Goal: Information Seeking & Learning: Learn about a topic

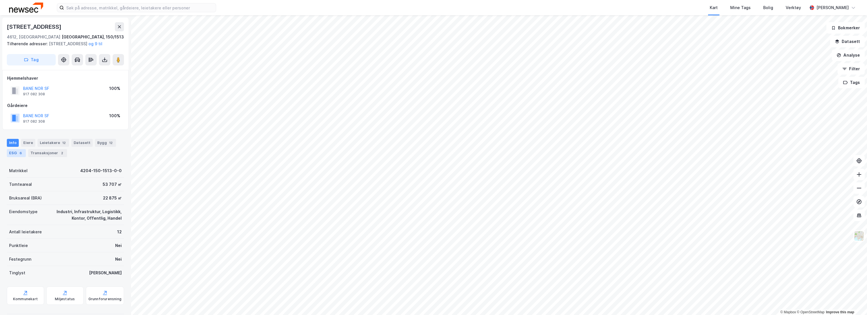
click at [16, 157] on div "ESG 6" at bounding box center [16, 153] width 19 height 8
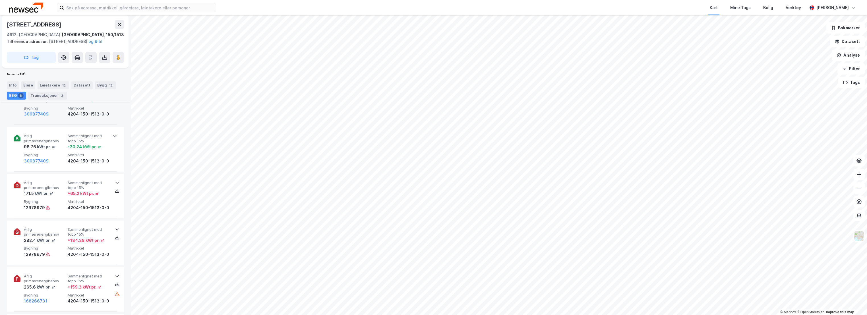
click at [73, 111] on span "Matrikkel" at bounding box center [89, 108] width 42 height 5
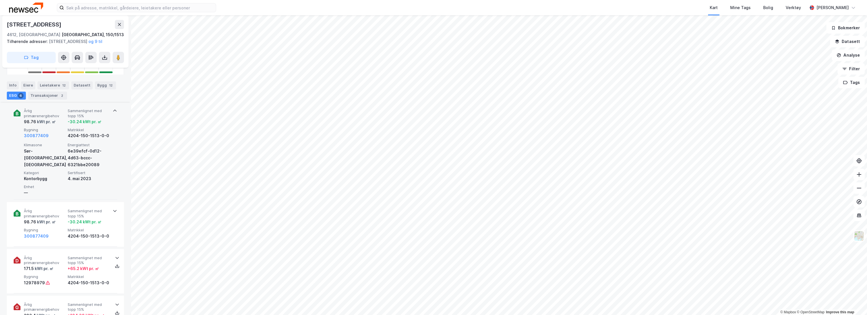
scroll to position [189, 0]
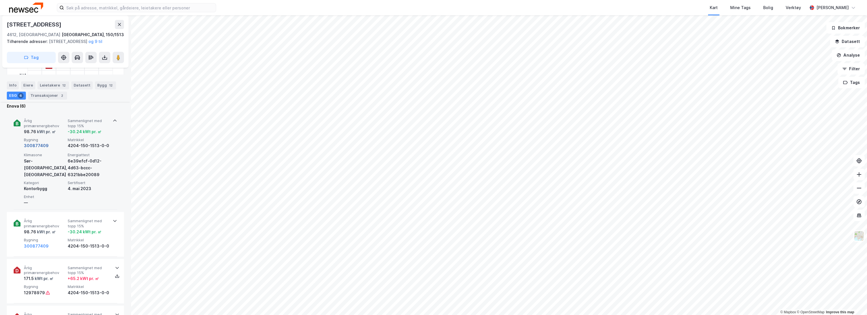
click at [38, 149] on button "300877409" at bounding box center [36, 145] width 25 height 7
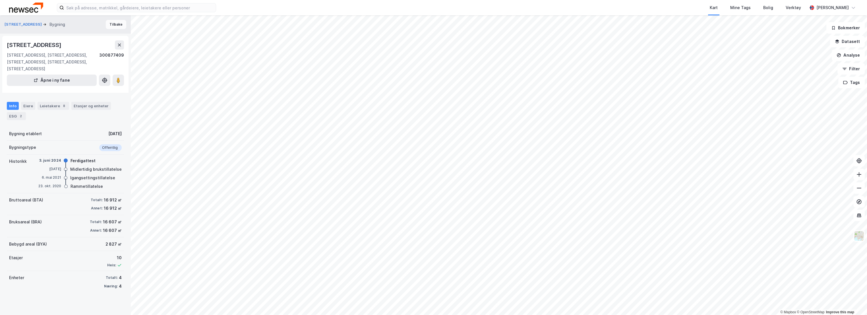
click at [116, 24] on button "Tilbake" at bounding box center [116, 24] width 20 height 9
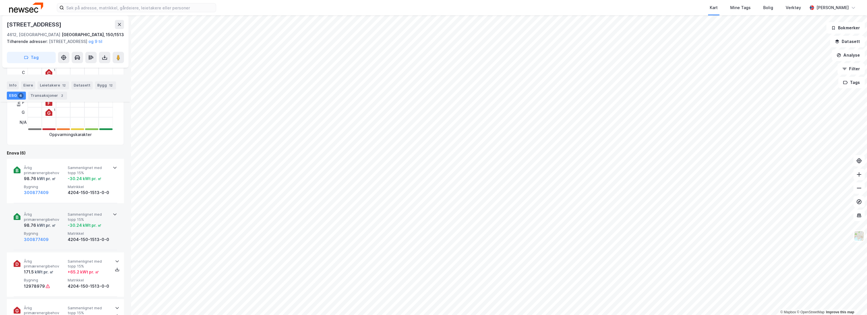
scroll to position [158, 0]
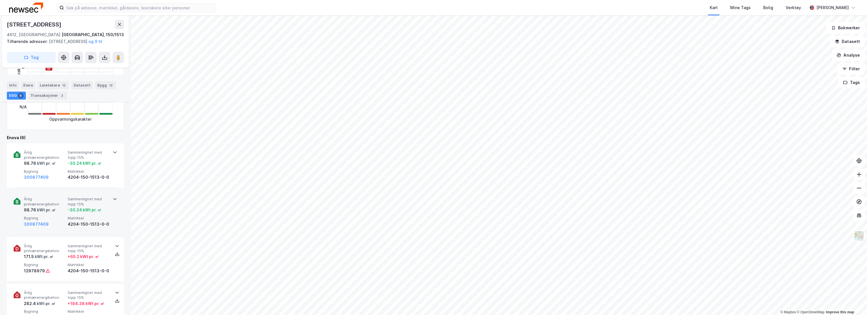
click at [63, 203] on div "Årlig primærenergibehov 98.76 kWt pr. ㎡ Sammenlignet med topp 15% -30.24 kWt pr…" at bounding box center [66, 212] width 104 height 44
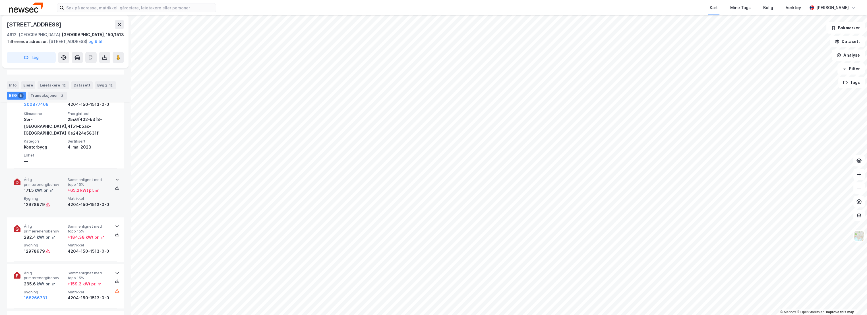
scroll to position [284, 0]
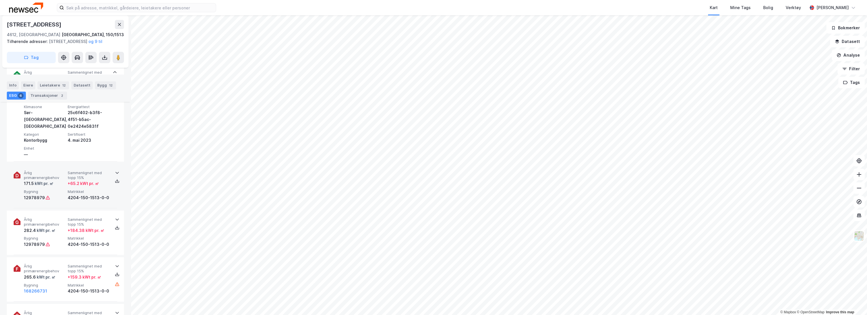
click at [63, 201] on div "12978979" at bounding box center [45, 197] width 42 height 7
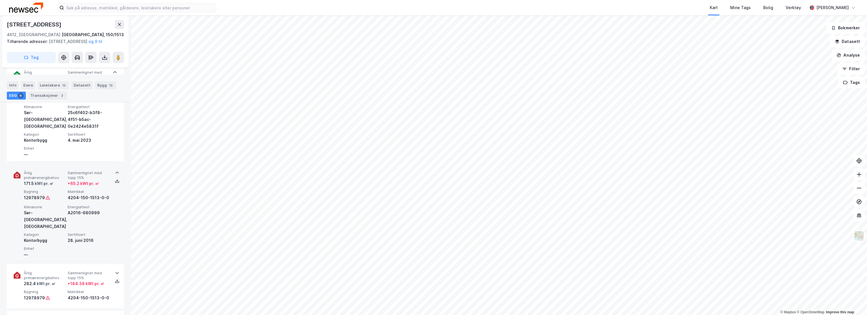
click at [62, 194] on span "Bygning" at bounding box center [45, 191] width 42 height 5
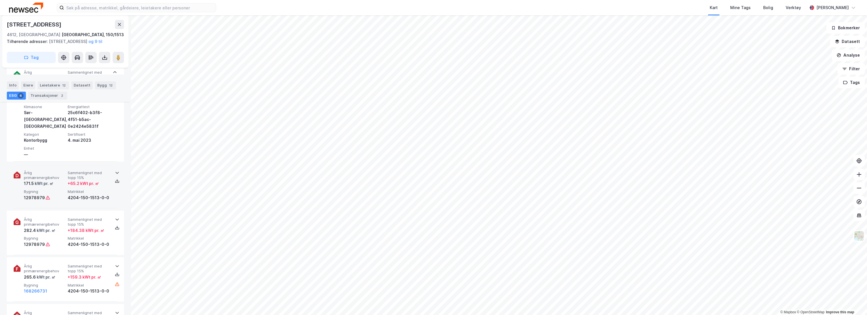
scroll to position [253, 0]
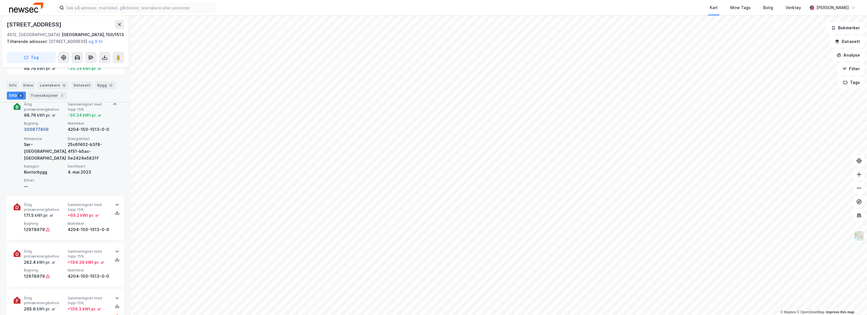
click at [40, 133] on button "300877409" at bounding box center [36, 129] width 25 height 7
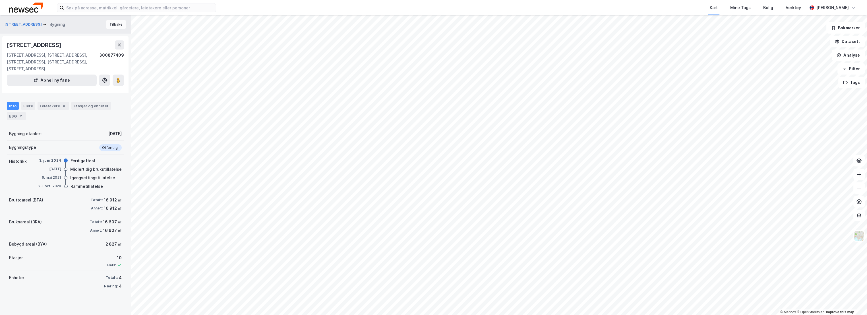
click at [108, 22] on button "Tilbake" at bounding box center [116, 24] width 20 height 9
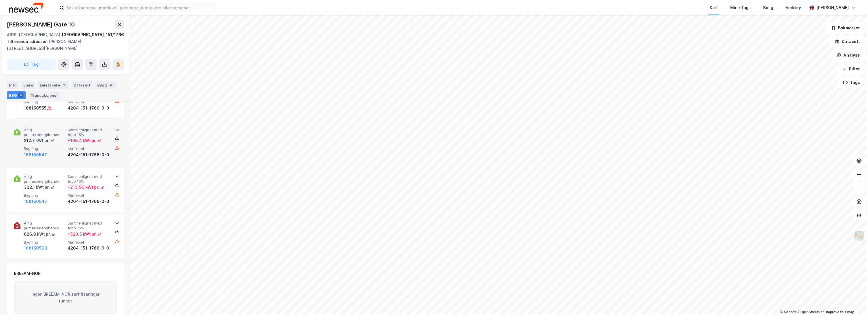
scroll to position [284, 0]
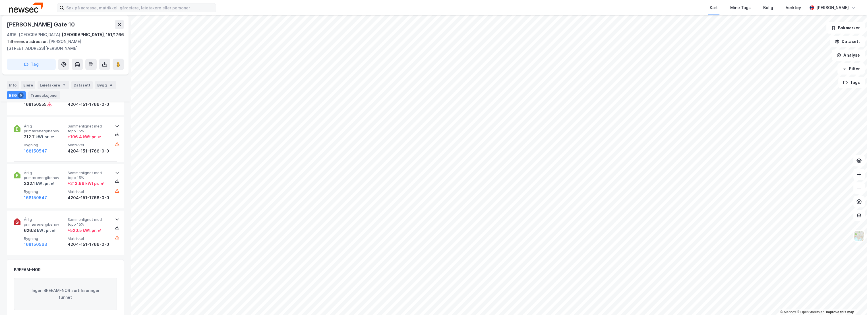
click at [125, 12] on label at bounding box center [136, 7] width 159 height 9
click at [125, 12] on input at bounding box center [140, 7] width 152 height 9
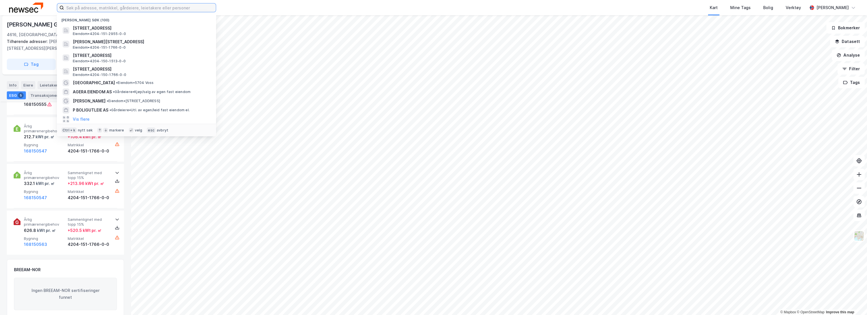
click at [125, 9] on input at bounding box center [140, 7] width 152 height 9
type input "e"
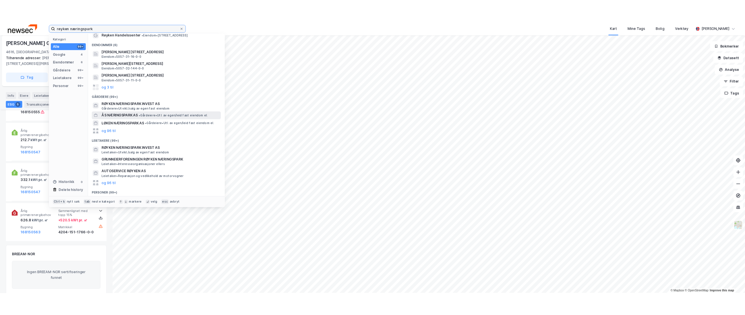
scroll to position [40, 0]
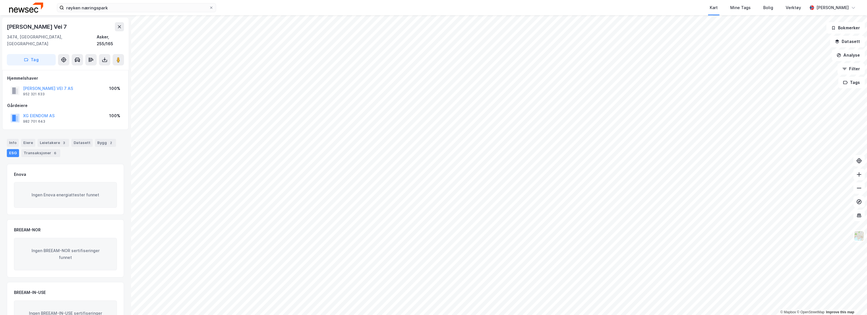
drag, startPoint x: 79, startPoint y: 25, endPoint x: -1, endPoint y: 23, distance: 80.2
click at [0, 23] on html "røyken næringspark Kart Mine Tags Bolig Verktøy [PERSON_NAME][GEOGRAPHIC_DATA] …" at bounding box center [433, 157] width 867 height 315
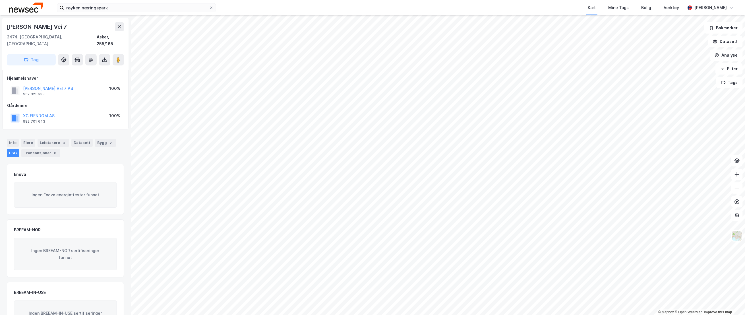
copy div "© Mapbox © OpenStreetMap Improve this map [PERSON_NAME] Vei 7"
click at [95, 139] on div "Bygg 2" at bounding box center [105, 143] width 21 height 8
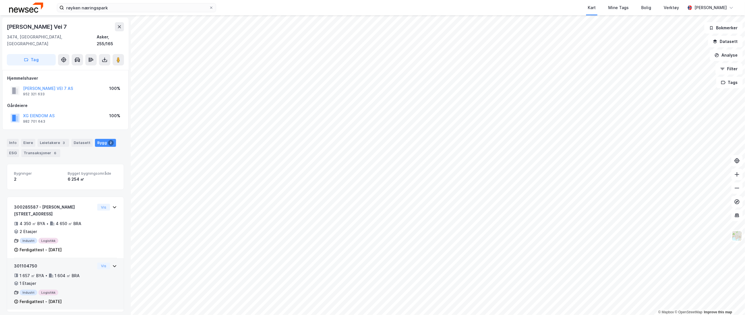
click at [80, 262] on div "301104750" at bounding box center [54, 265] width 81 height 7
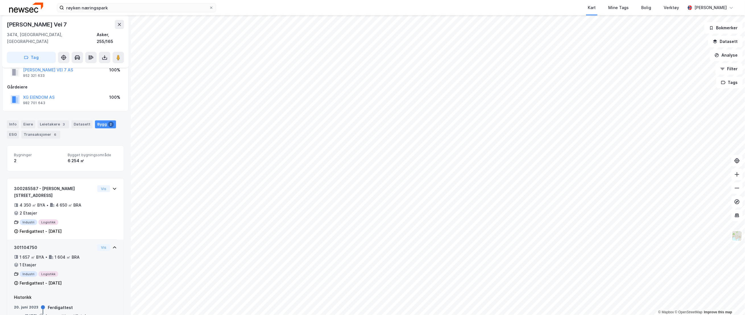
scroll to position [25, 0]
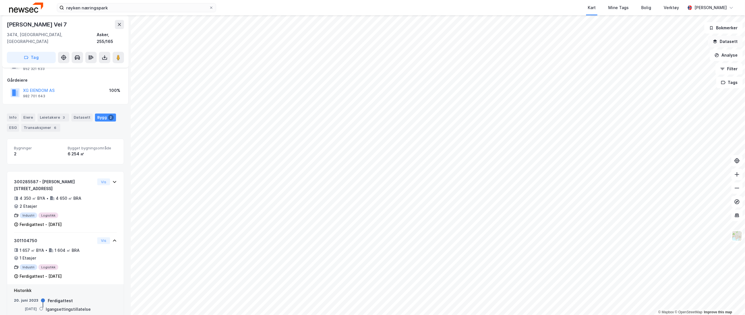
click at [725, 44] on button "Datasett" at bounding box center [725, 41] width 35 height 11
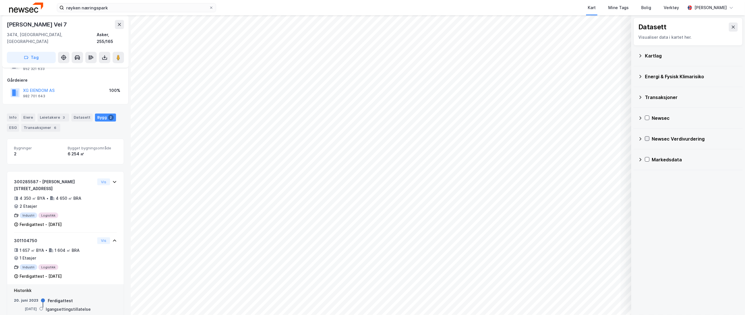
click at [648, 138] on icon at bounding box center [647, 139] width 4 height 4
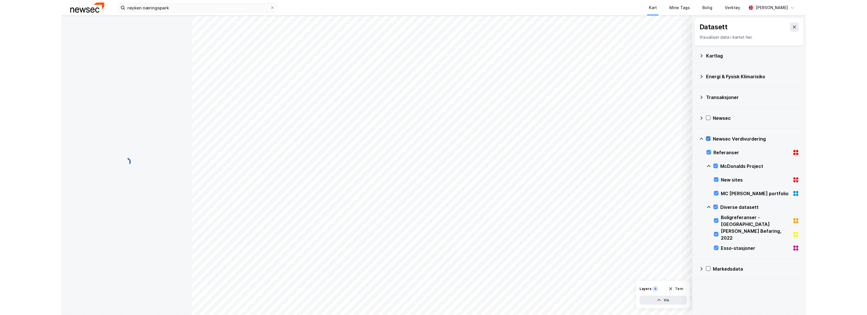
scroll to position [0, 0]
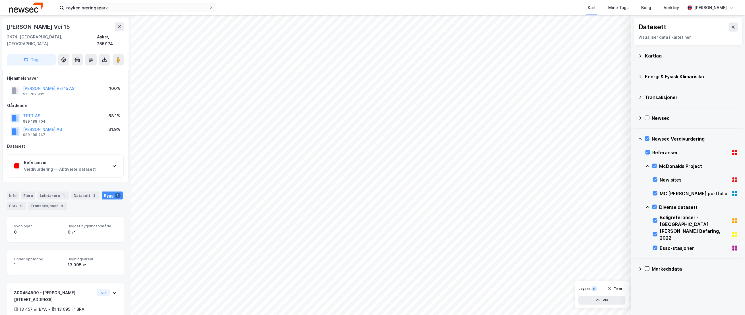
click at [45, 166] on div "Verdivurdering — Aktiverte datasett" at bounding box center [60, 169] width 72 height 7
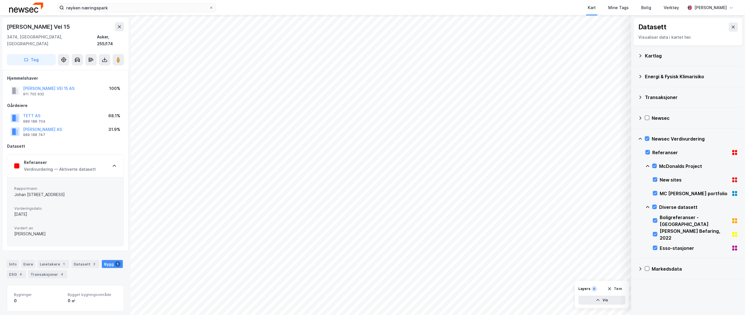
click at [54, 159] on div "Referanser" at bounding box center [60, 162] width 72 height 7
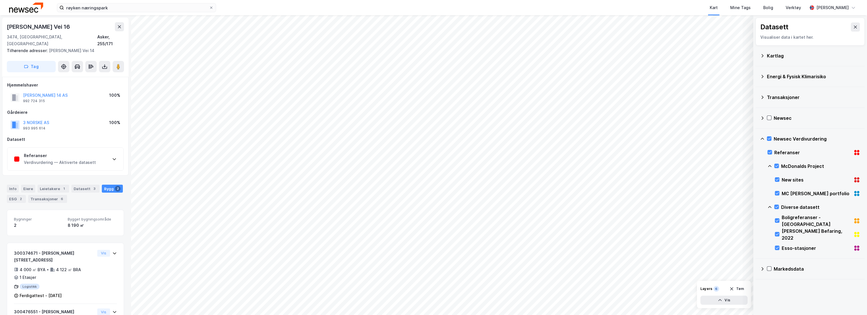
click at [66, 159] on div "Verdivurdering — Aktiverte datasett" at bounding box center [60, 162] width 72 height 7
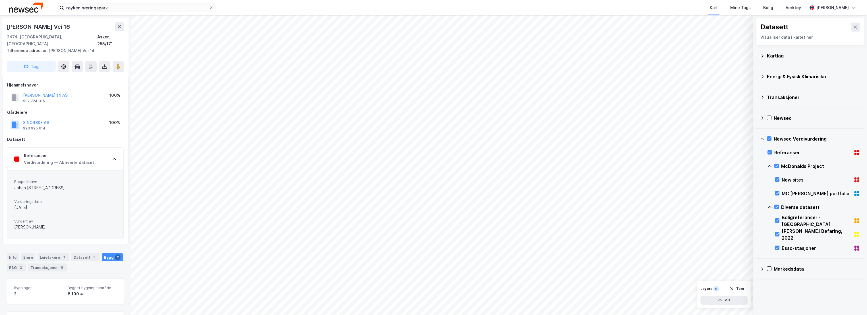
click at [66, 159] on div "Verdivurdering — Aktiverte datasett" at bounding box center [60, 162] width 72 height 7
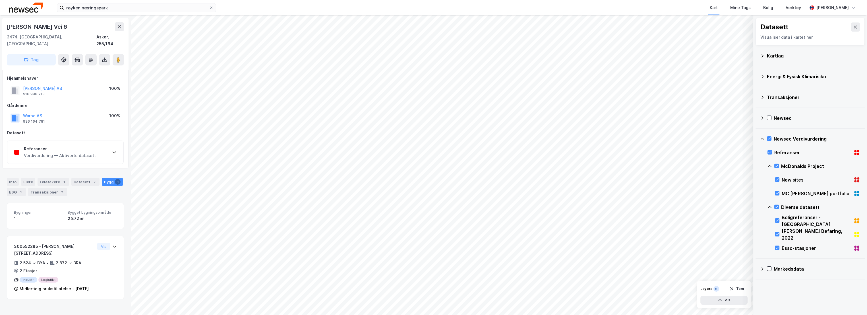
click at [83, 145] on div "Referanser" at bounding box center [60, 148] width 72 height 7
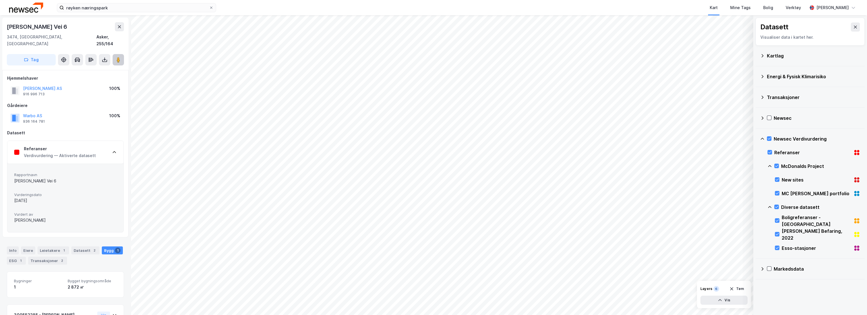
click at [118, 54] on button at bounding box center [118, 59] width 11 height 11
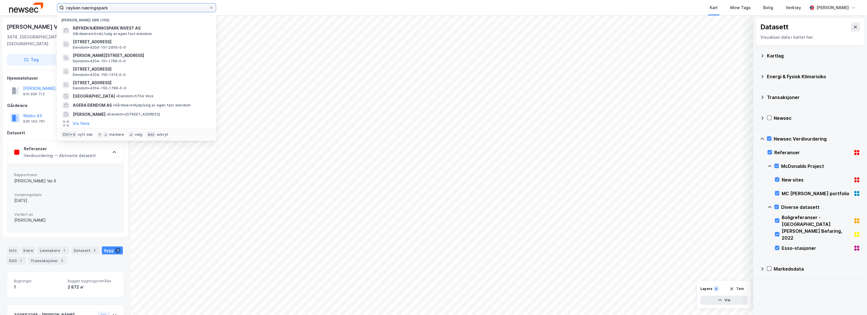
drag, startPoint x: 118, startPoint y: 9, endPoint x: 59, endPoint y: 10, distance: 59.7
click at [46, 13] on div "røyken næringspark [GEOGRAPHIC_DATA] søk (100) RØYKEN NÆRINGSPARK INVEST AS [GE…" at bounding box center [433, 7] width 867 height 15
paste input "Stanseveien 27"
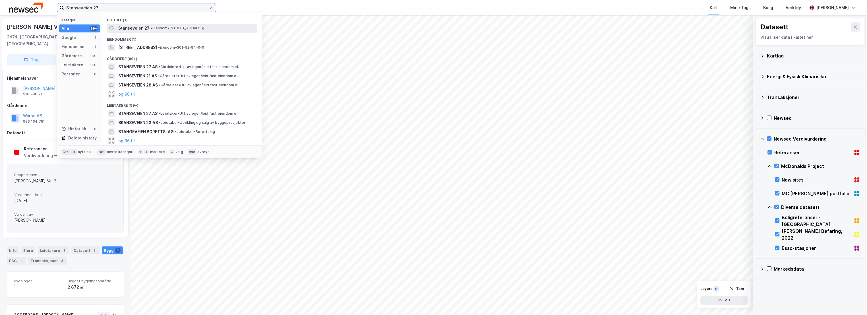
type input "Stanseveien 27"
click at [166, 26] on span "• Eiendom • [STREET_ADDRESS]" at bounding box center [177, 28] width 53 height 5
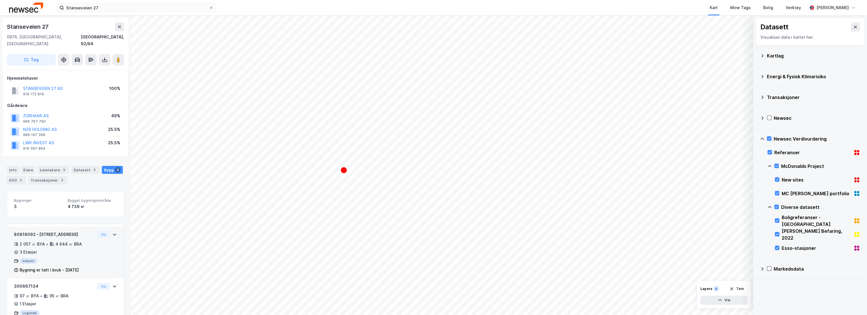
scroll to position [53, 0]
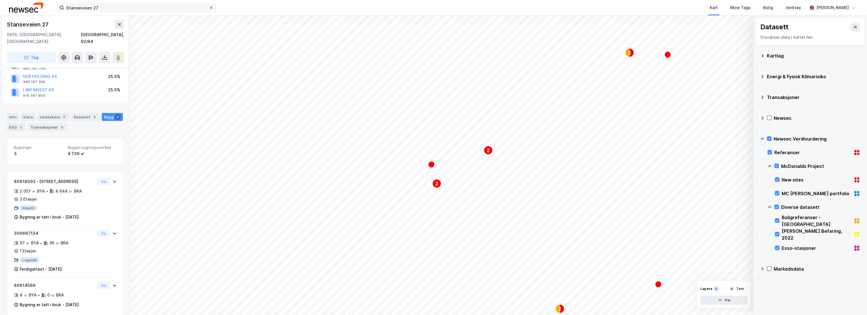
click at [212, 7] on icon at bounding box center [211, 7] width 3 height 3
click at [209, 7] on input "Stanseveien 27" at bounding box center [136, 7] width 145 height 9
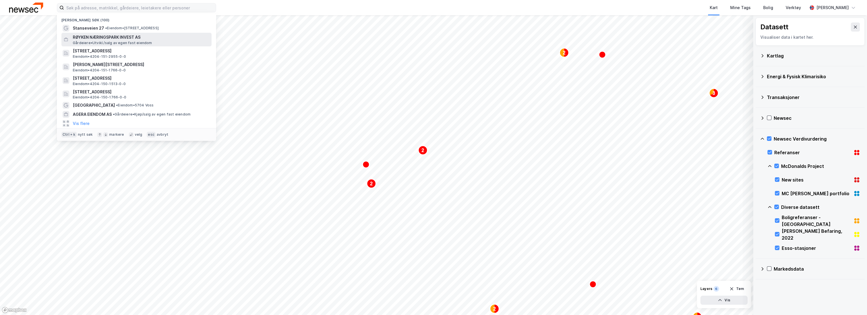
click at [116, 37] on span "RØYKEN NÆRINGSPARK INVEST AS" at bounding box center [141, 37] width 137 height 7
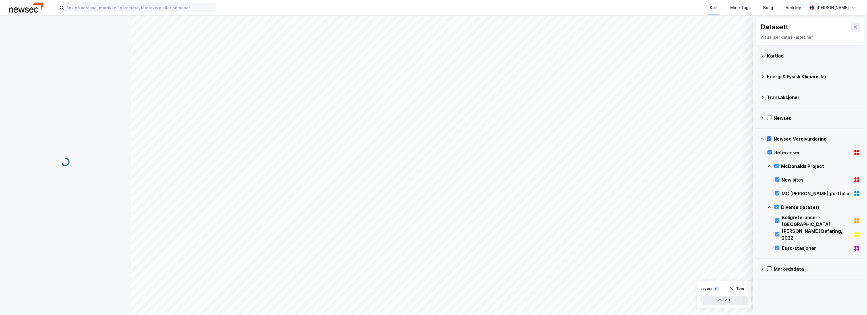
click at [770, 139] on icon at bounding box center [769, 139] width 4 height 4
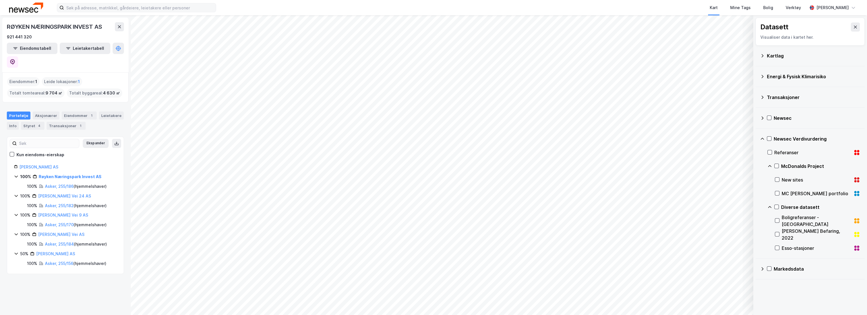
click at [763, 98] on icon at bounding box center [762, 97] width 5 height 5
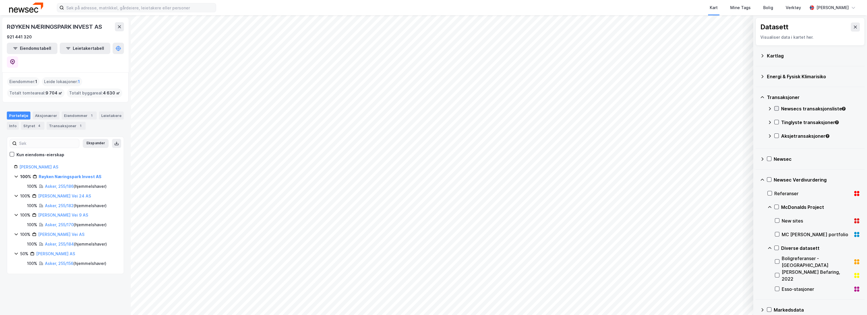
click at [777, 107] on icon at bounding box center [777, 108] width 4 height 4
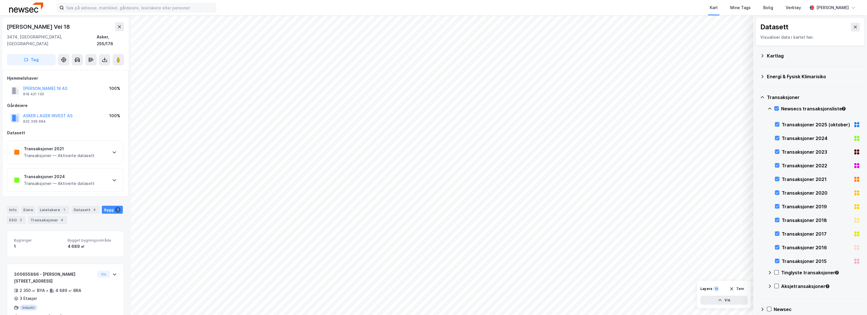
click at [60, 152] on div "Transaksjoner — Aktiverte datasett" at bounding box center [59, 155] width 71 height 7
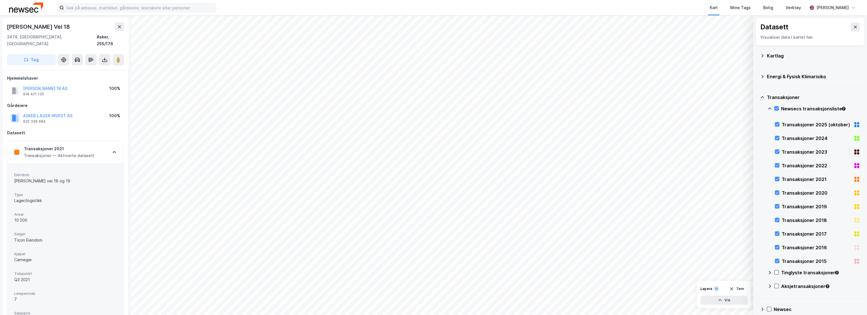
click at [77, 152] on div "Transaksjoner — Aktiverte datasett" at bounding box center [59, 155] width 71 height 7
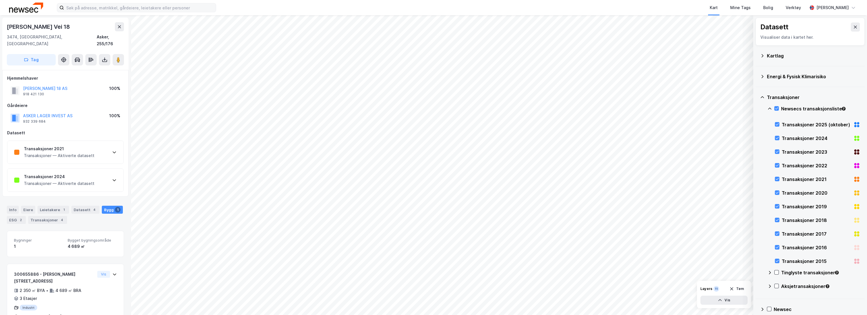
click at [91, 169] on div "Transaksjoner 2024 Transaksjoner — Aktiverte datasett" at bounding box center [65, 180] width 116 height 23
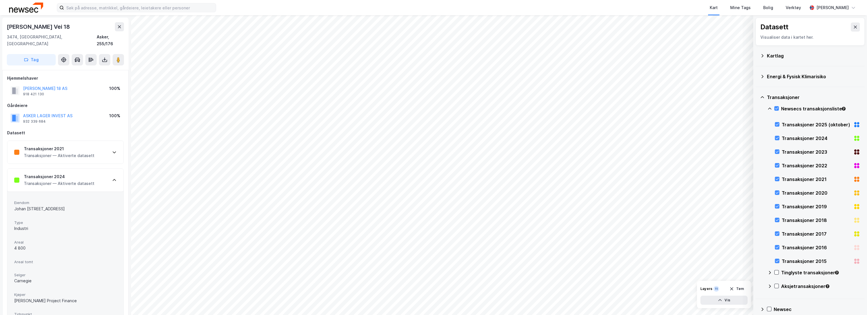
click at [84, 173] on div "Transaksjoner 2024" at bounding box center [59, 176] width 71 height 7
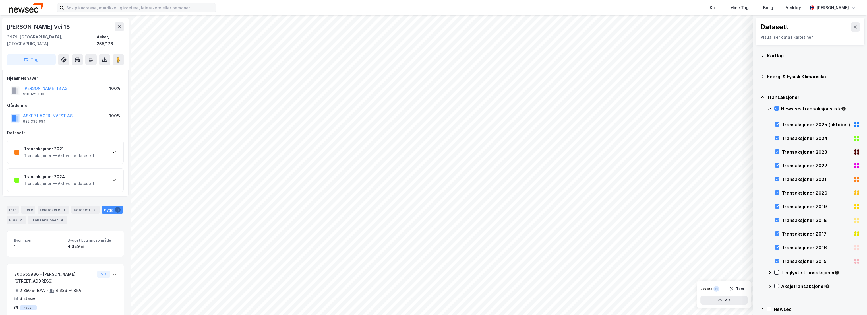
click at [778, 111] on div "Newsecs transaksjonsliste" at bounding box center [814, 111] width 93 height 14
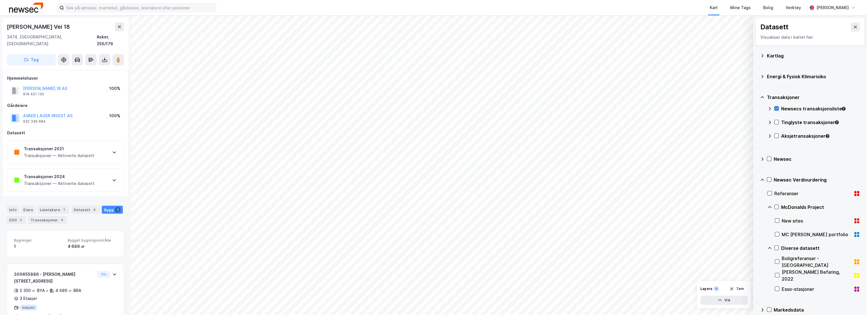
click at [777, 107] on icon at bounding box center [777, 108] width 4 height 4
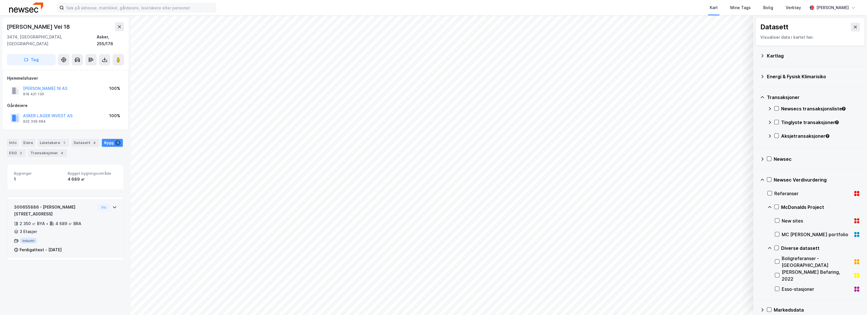
click at [83, 204] on div "300655886 - [PERSON_NAME][STREET_ADDRESS]" at bounding box center [54, 211] width 81 height 14
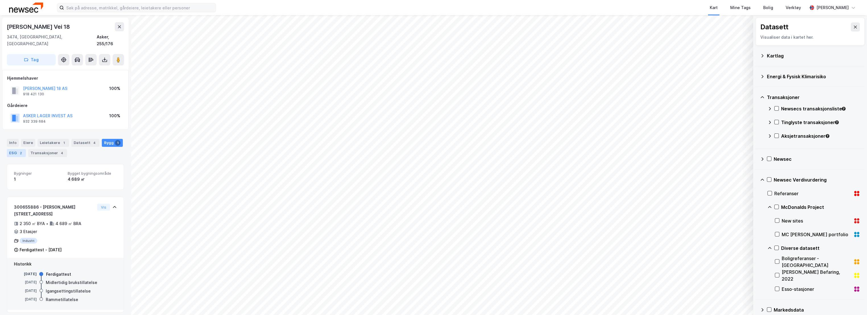
click at [18, 150] on div "2" at bounding box center [21, 153] width 6 height 6
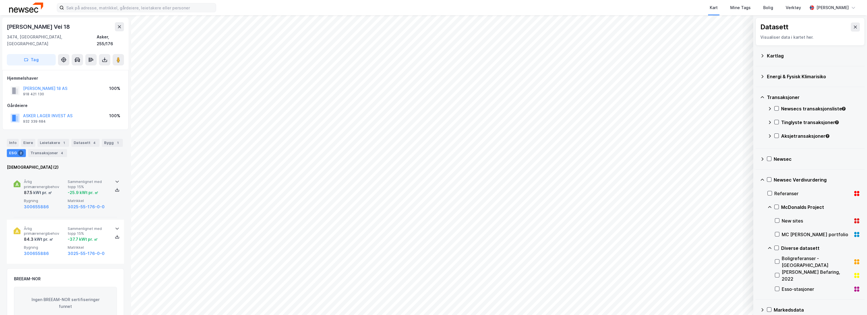
click at [60, 179] on span "Årlig primærenergibehov" at bounding box center [45, 184] width 42 height 10
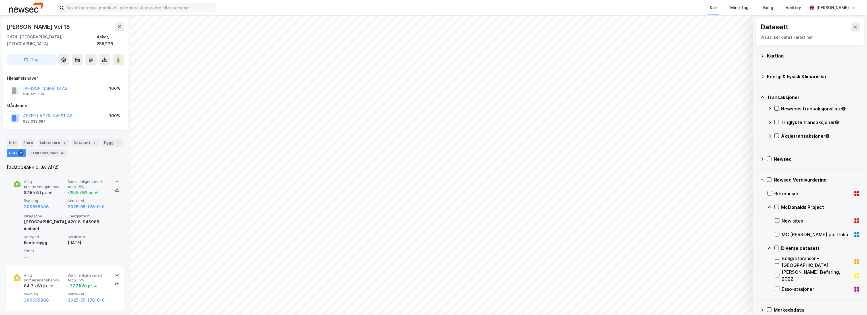
click at [54, 179] on span "Årlig primærenergibehov" at bounding box center [45, 184] width 42 height 10
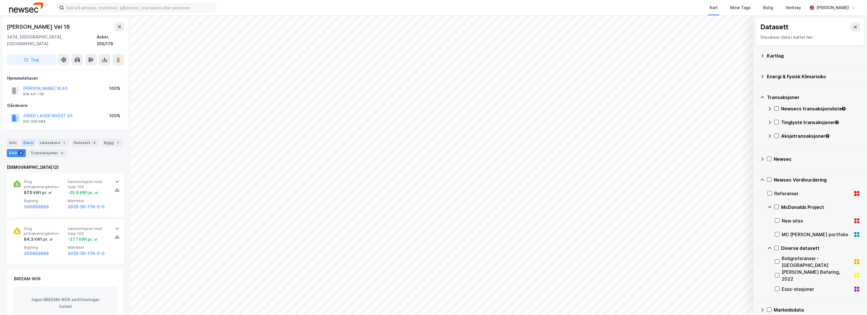
click at [28, 139] on div "Eiere" at bounding box center [28, 143] width 14 height 8
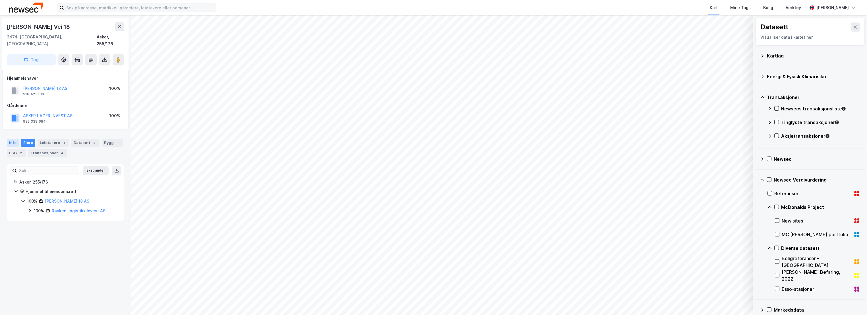
click at [15, 139] on div "Info" at bounding box center [13, 143] width 12 height 8
